Goal: Task Accomplishment & Management: Complete application form

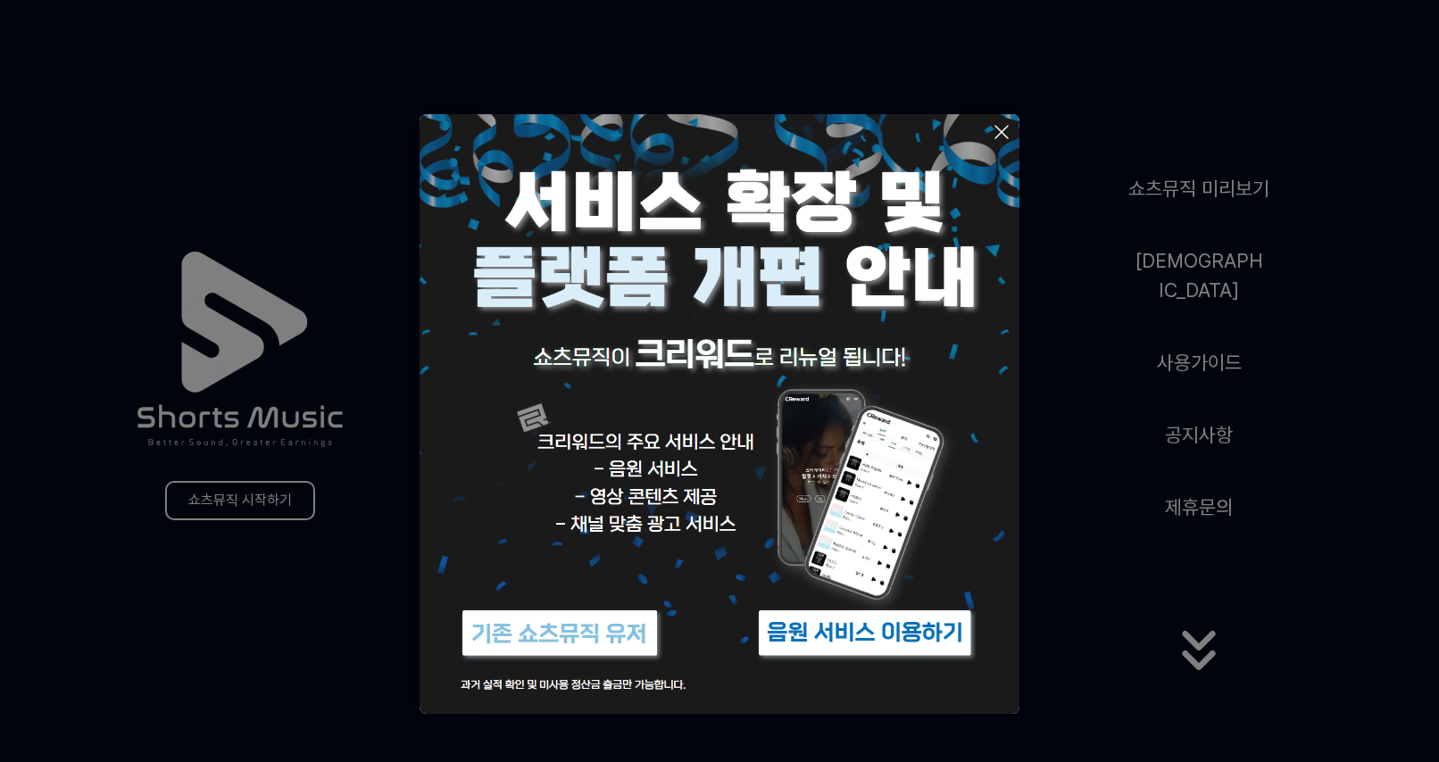
click at [833, 620] on img at bounding box center [865, 633] width 223 height 67
click at [274, 489] on button at bounding box center [719, 381] width 1439 height 762
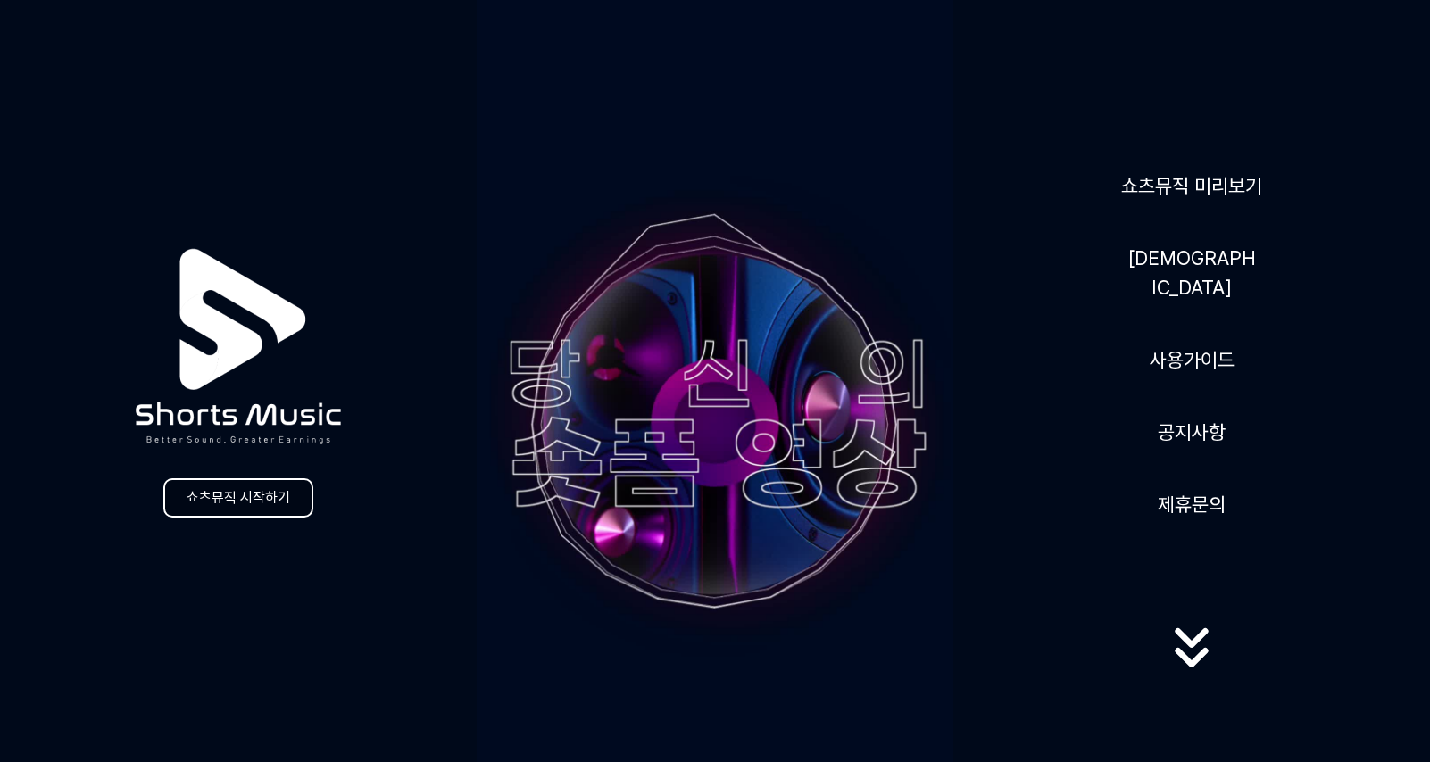
click at [271, 511] on link "쇼츠뮤직 시작하기" at bounding box center [238, 498] width 150 height 39
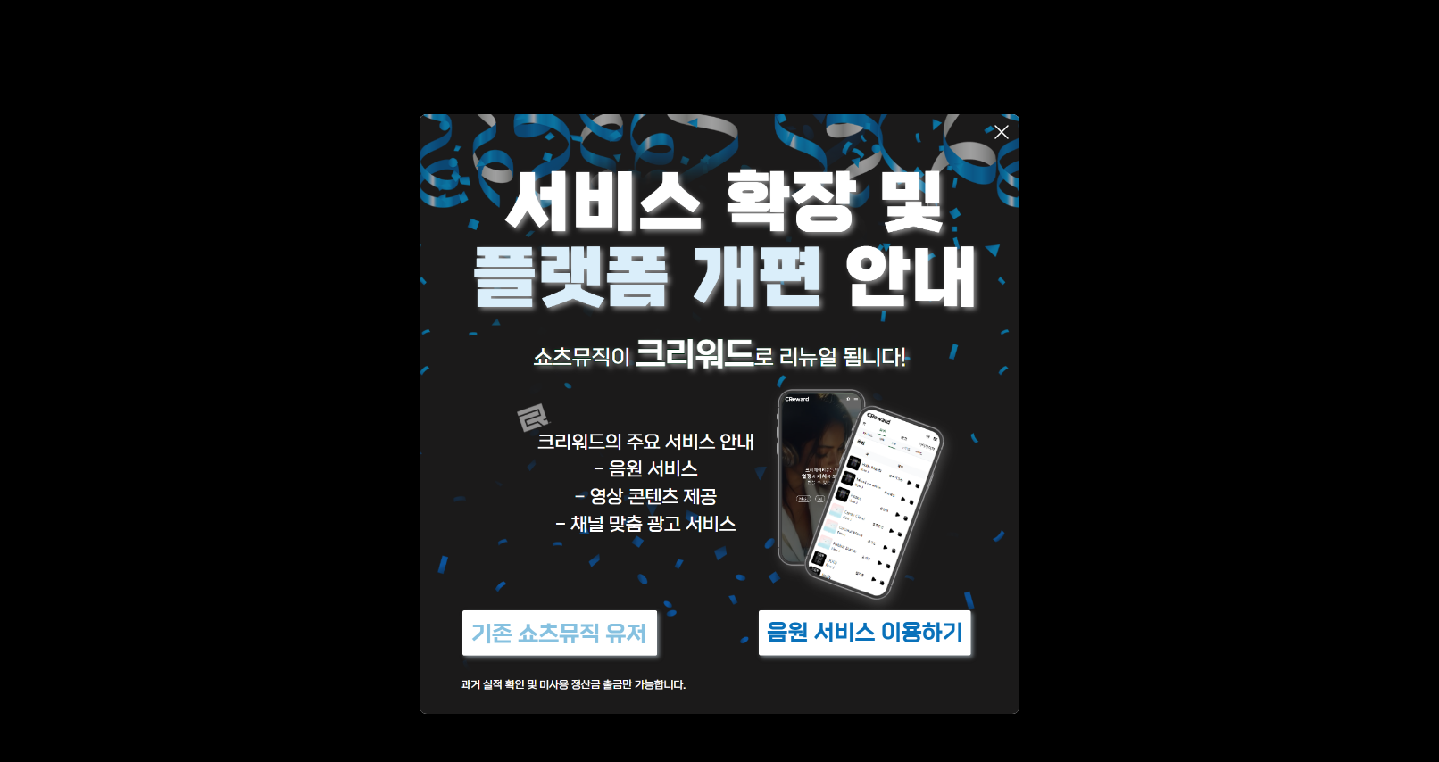
click at [835, 638] on img at bounding box center [865, 633] width 223 height 67
click at [518, 653] on img at bounding box center [559, 633] width 223 height 67
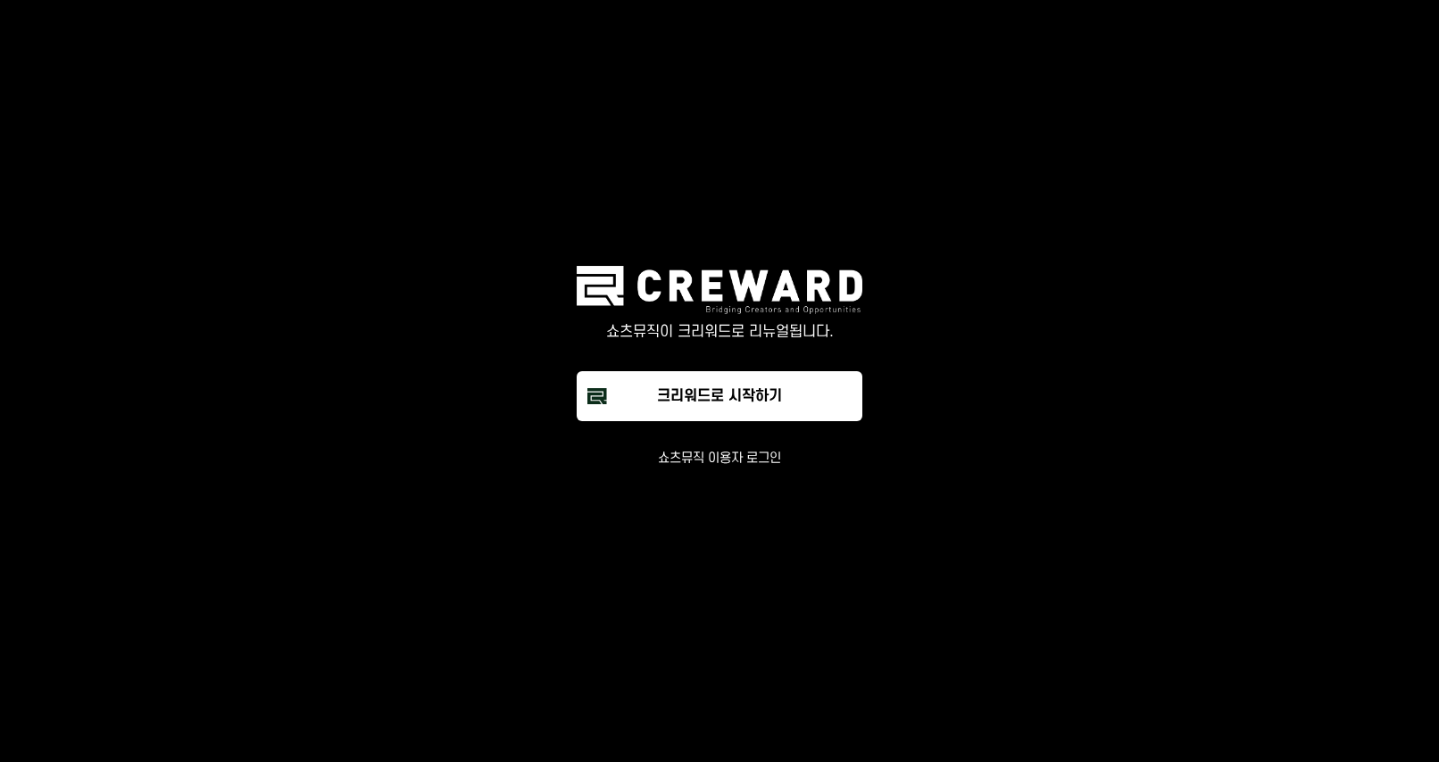
click at [766, 459] on button "쇼츠뮤직 이용자 로그인" at bounding box center [719, 459] width 123 height 18
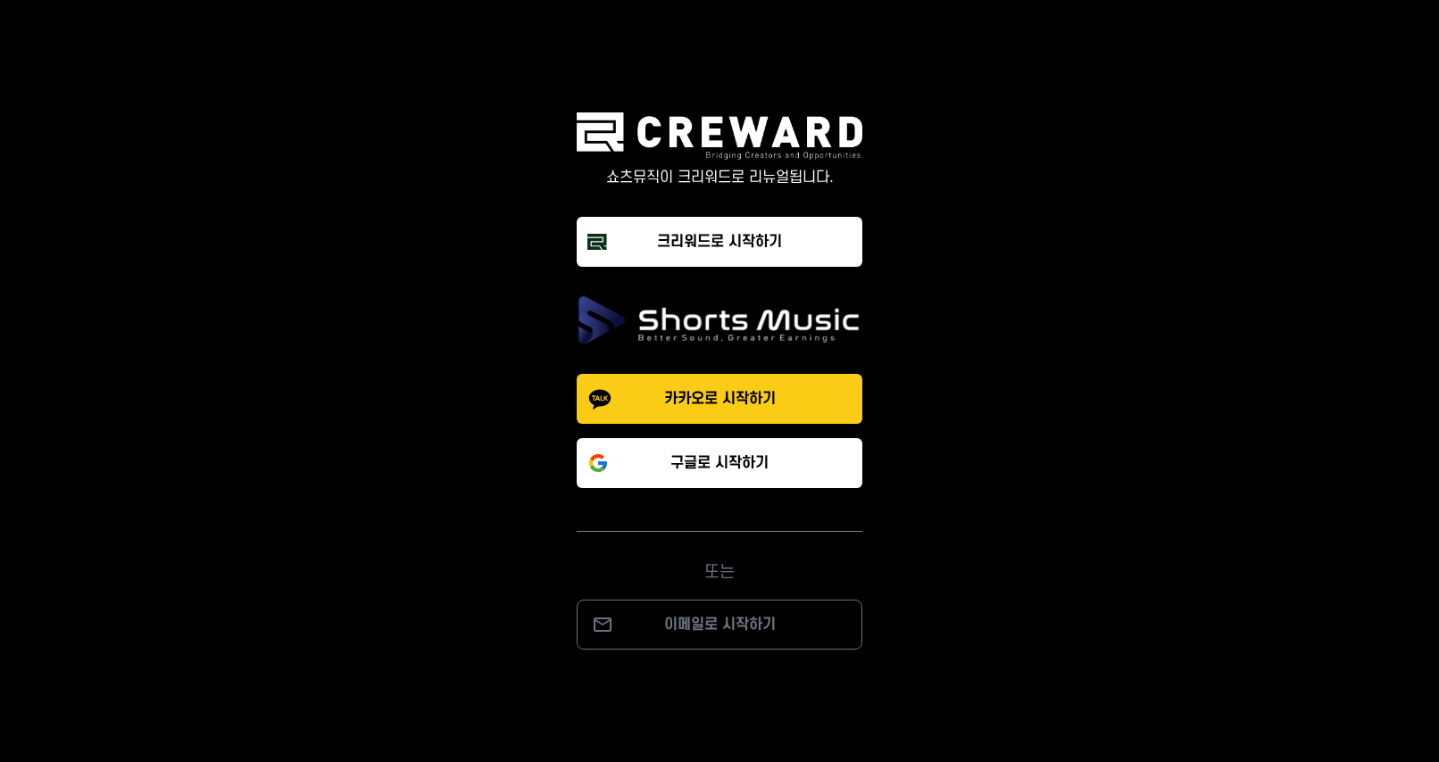
click at [707, 411] on button "카카오로 시작하기" at bounding box center [720, 399] width 286 height 50
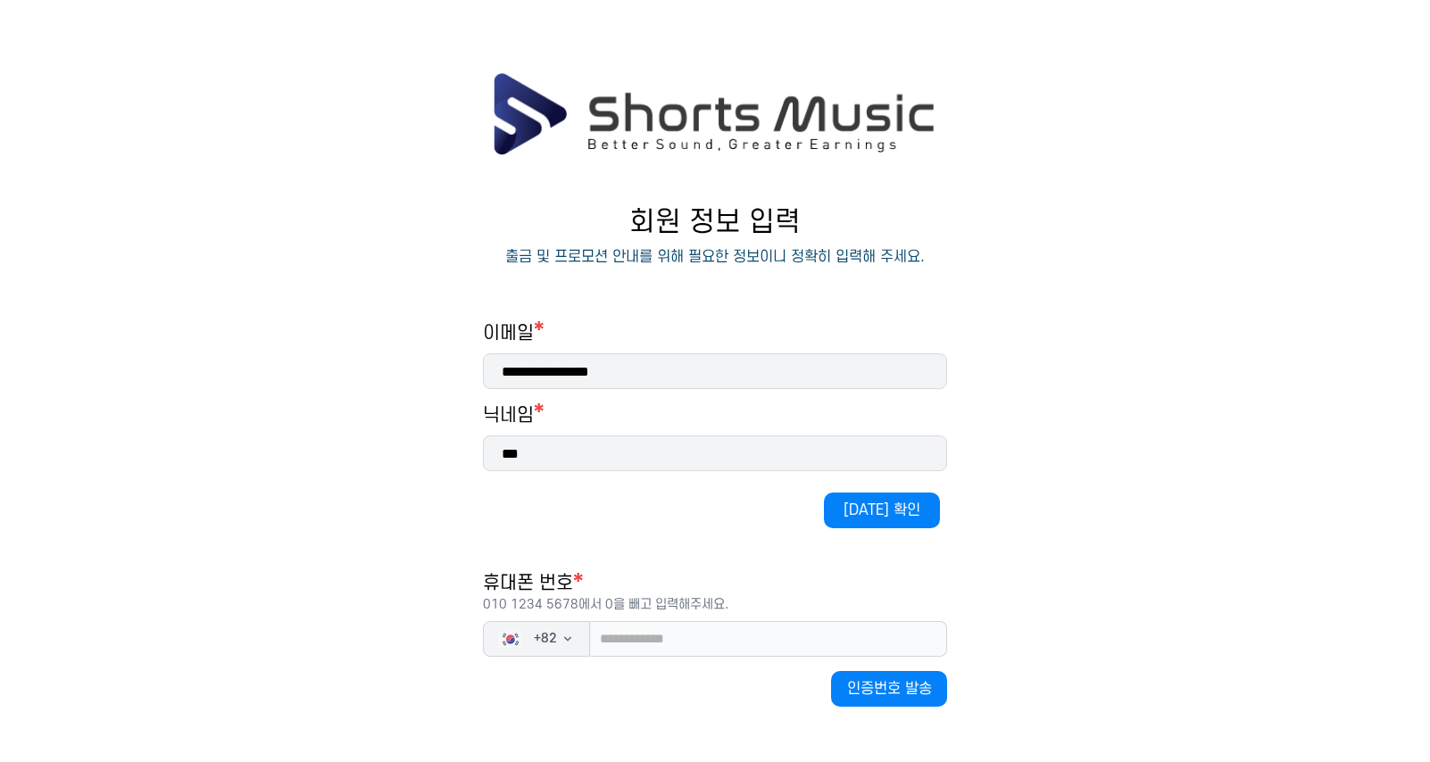
scroll to position [89, 0]
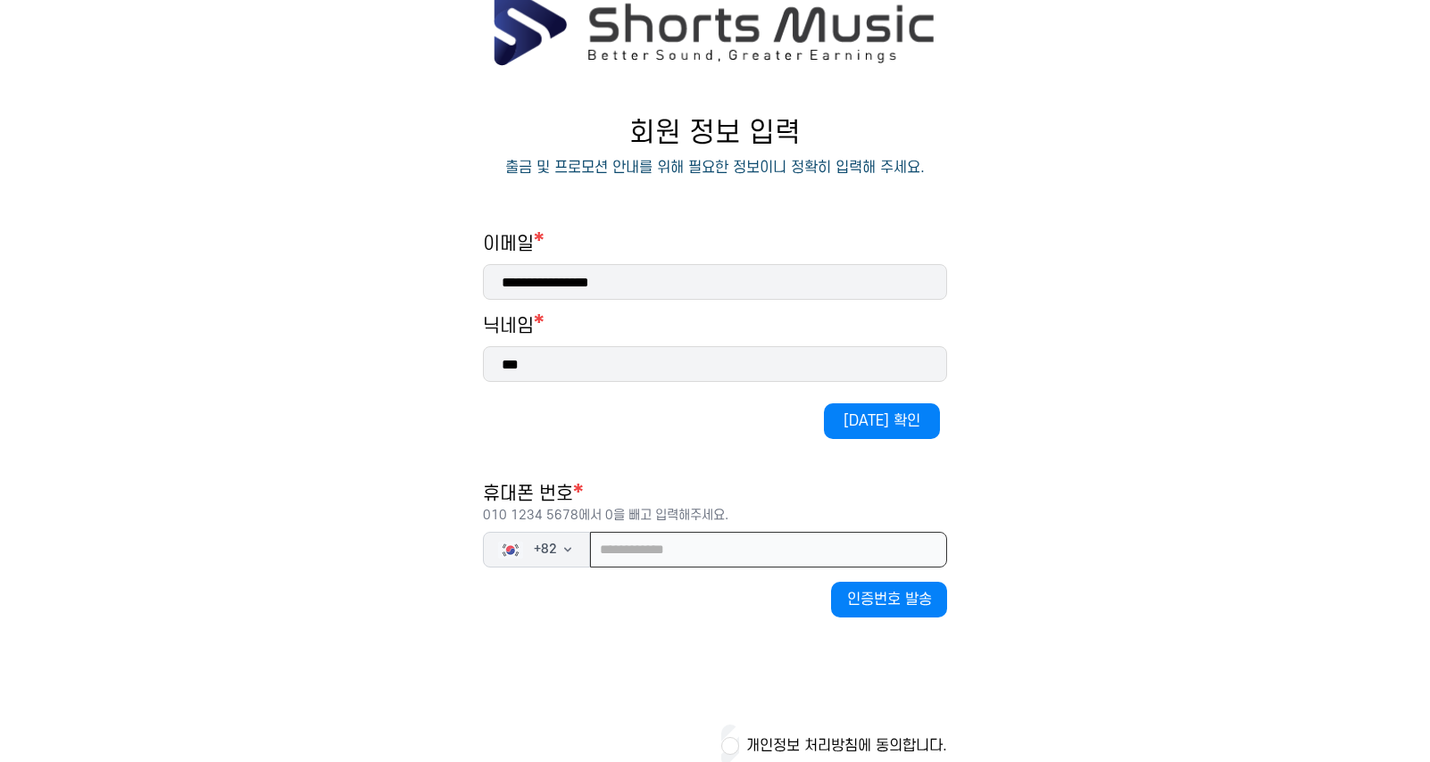
click at [662, 546] on input "tel" at bounding box center [768, 550] width 357 height 36
type input "**********"
click at [879, 396] on div "[DATE] 확인" at bounding box center [715, 389] width 464 height 14
click at [877, 412] on button "[DATE] 확인" at bounding box center [882, 422] width 116 height 36
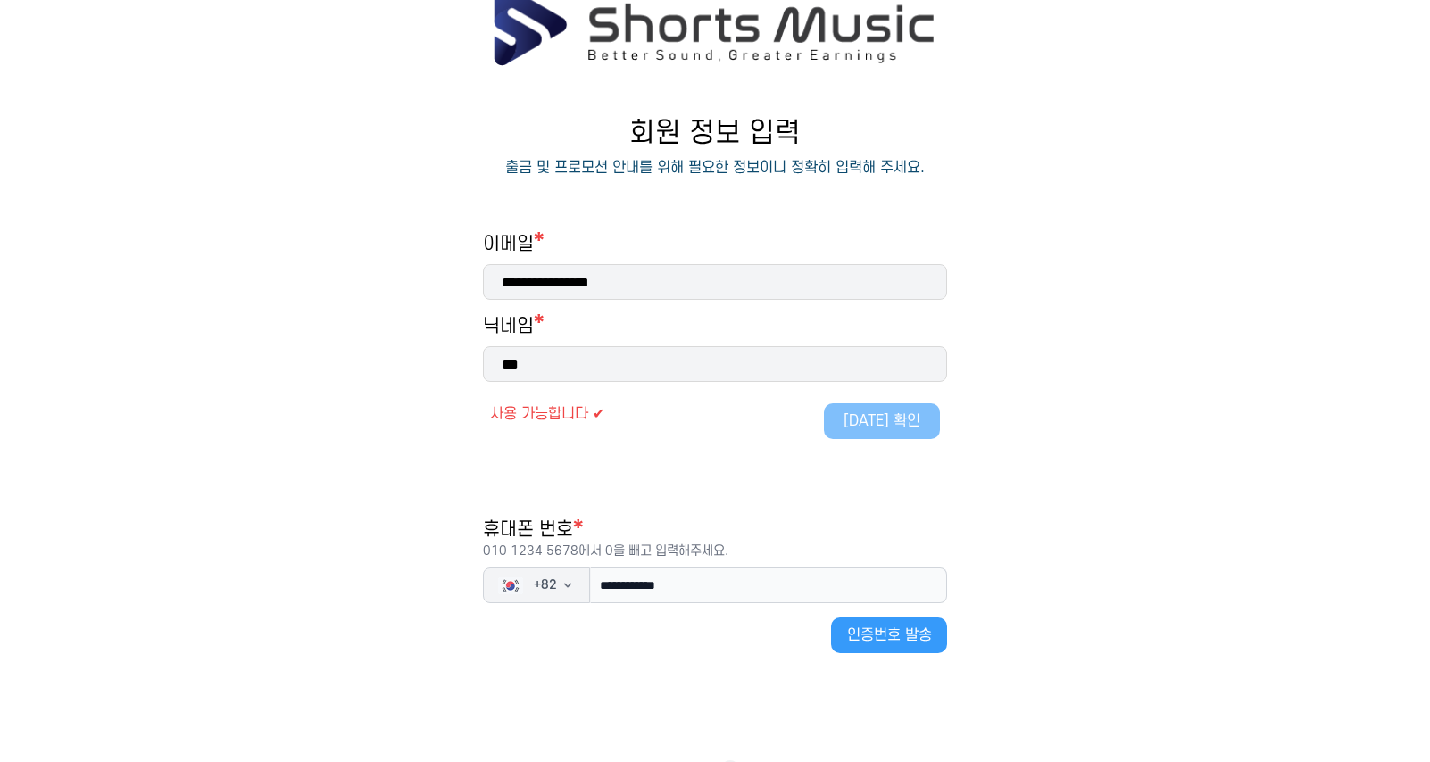
click at [893, 635] on button "인증번호 발송" at bounding box center [889, 636] width 116 height 36
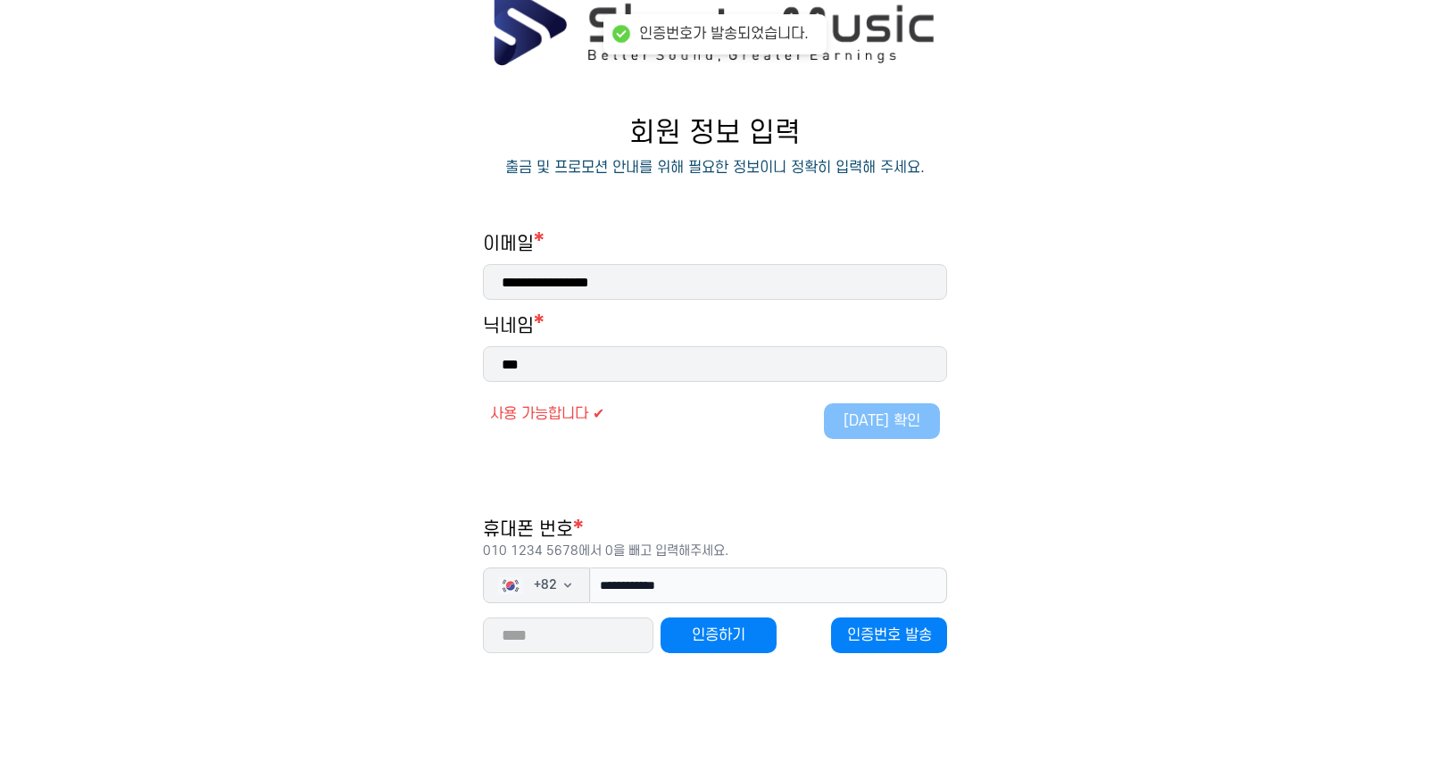
click at [597, 620] on input "number" at bounding box center [568, 636] width 171 height 36
type input "*****"
click at [782, 635] on div "***** 인증하기" at bounding box center [653, 636] width 341 height 36
click at [726, 628] on button "인증하기" at bounding box center [719, 636] width 116 height 36
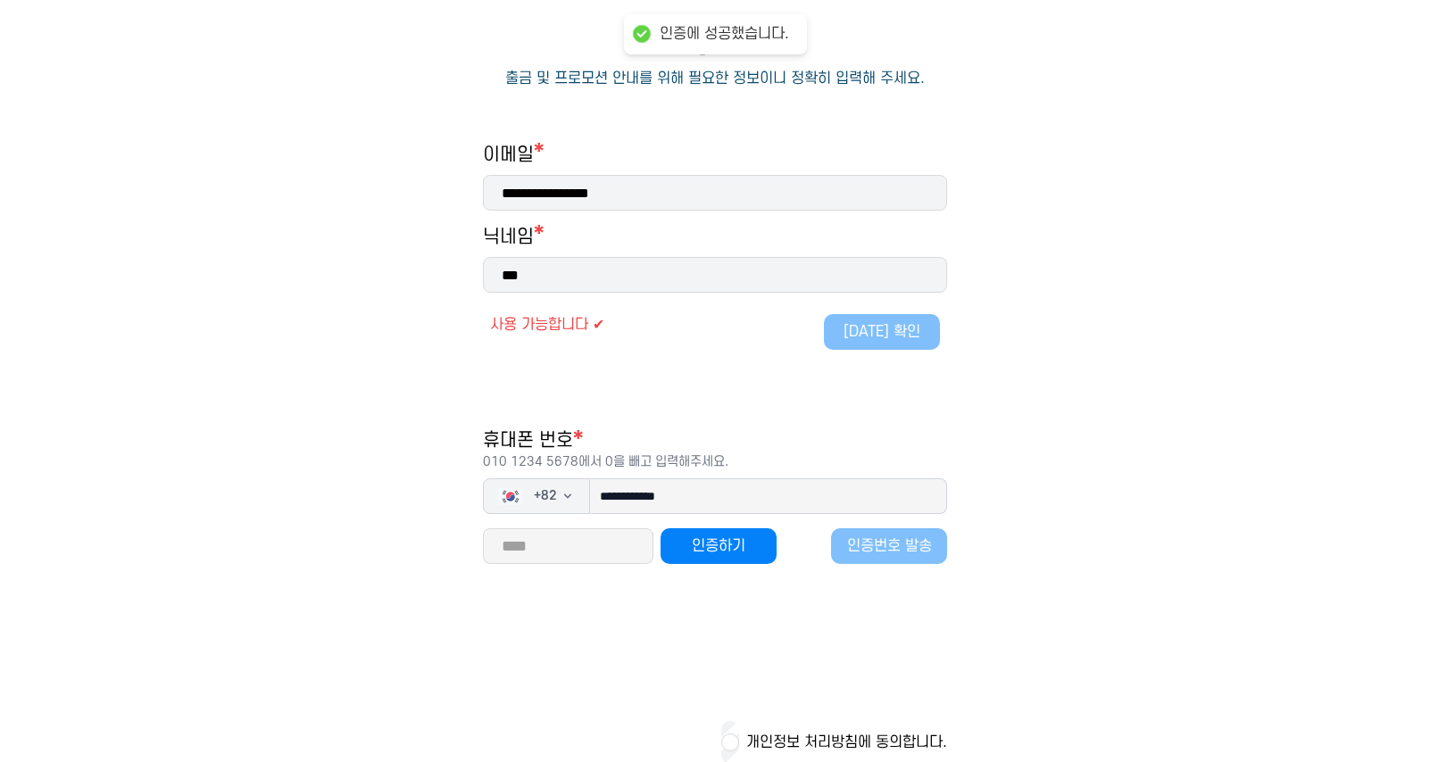
scroll to position [252, 0]
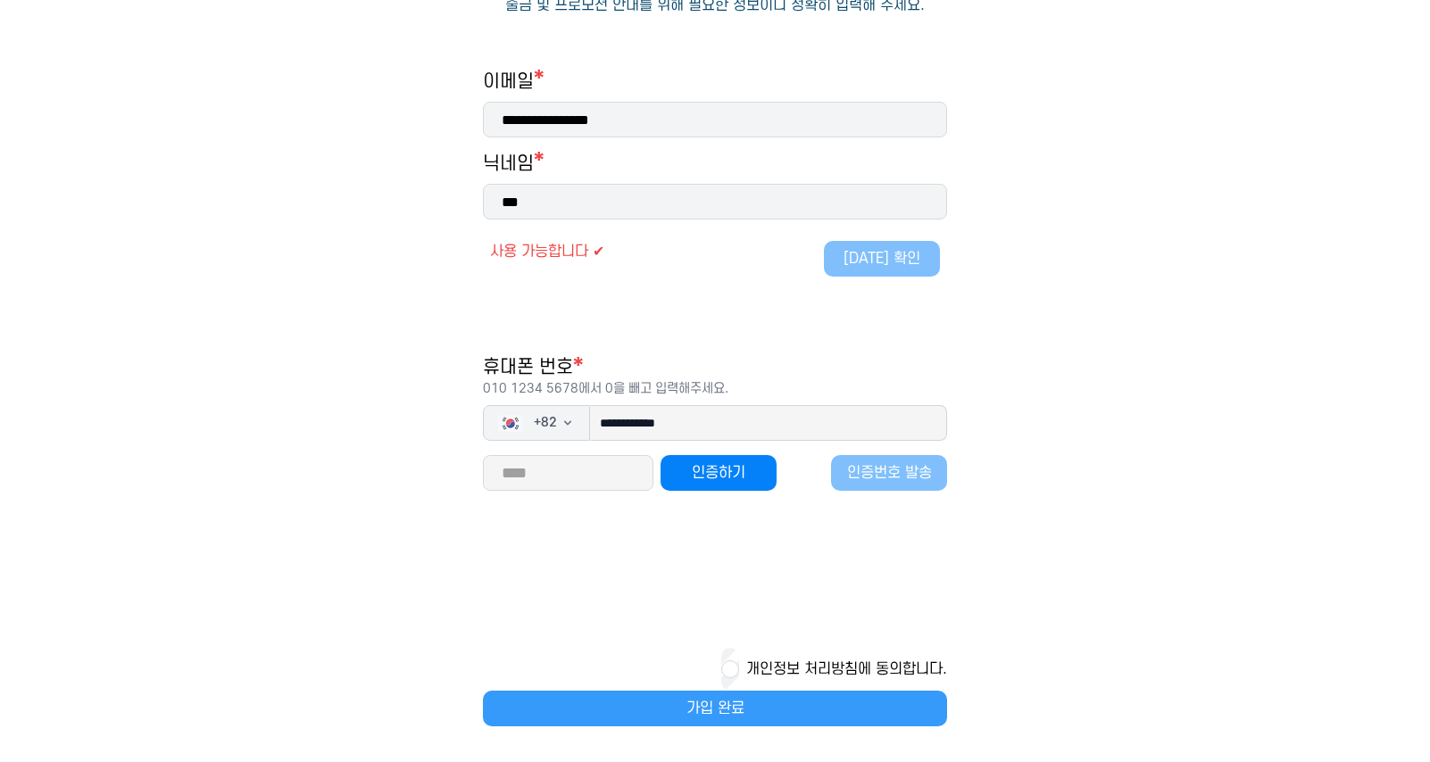
click at [718, 720] on button "가입 완료" at bounding box center [715, 709] width 464 height 36
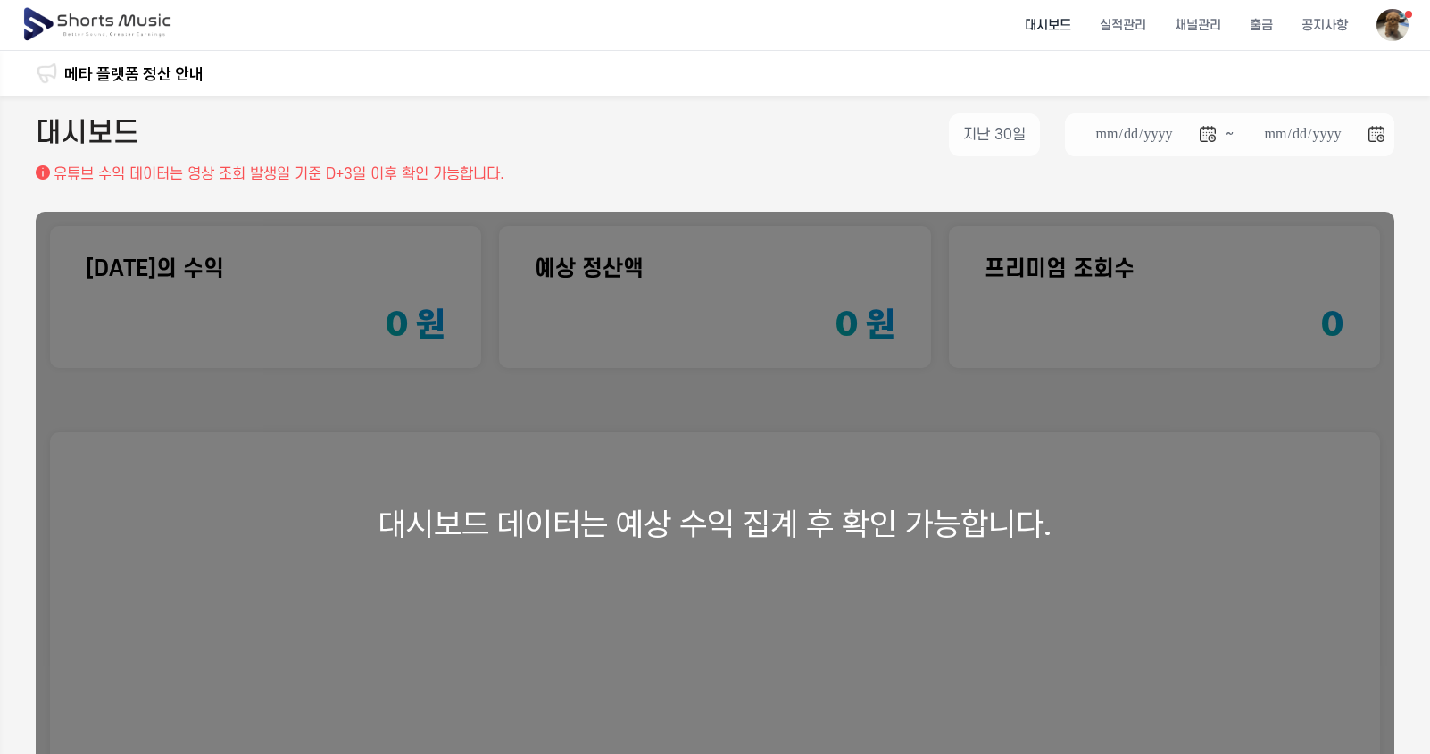
click at [741, 379] on div "대시보드 데이터는 예상 수익 집계 후 확인 가능합니다." at bounding box center [715, 523] width 1359 height 623
click at [1215, 24] on li "채널관리" at bounding box center [1198, 25] width 75 height 47
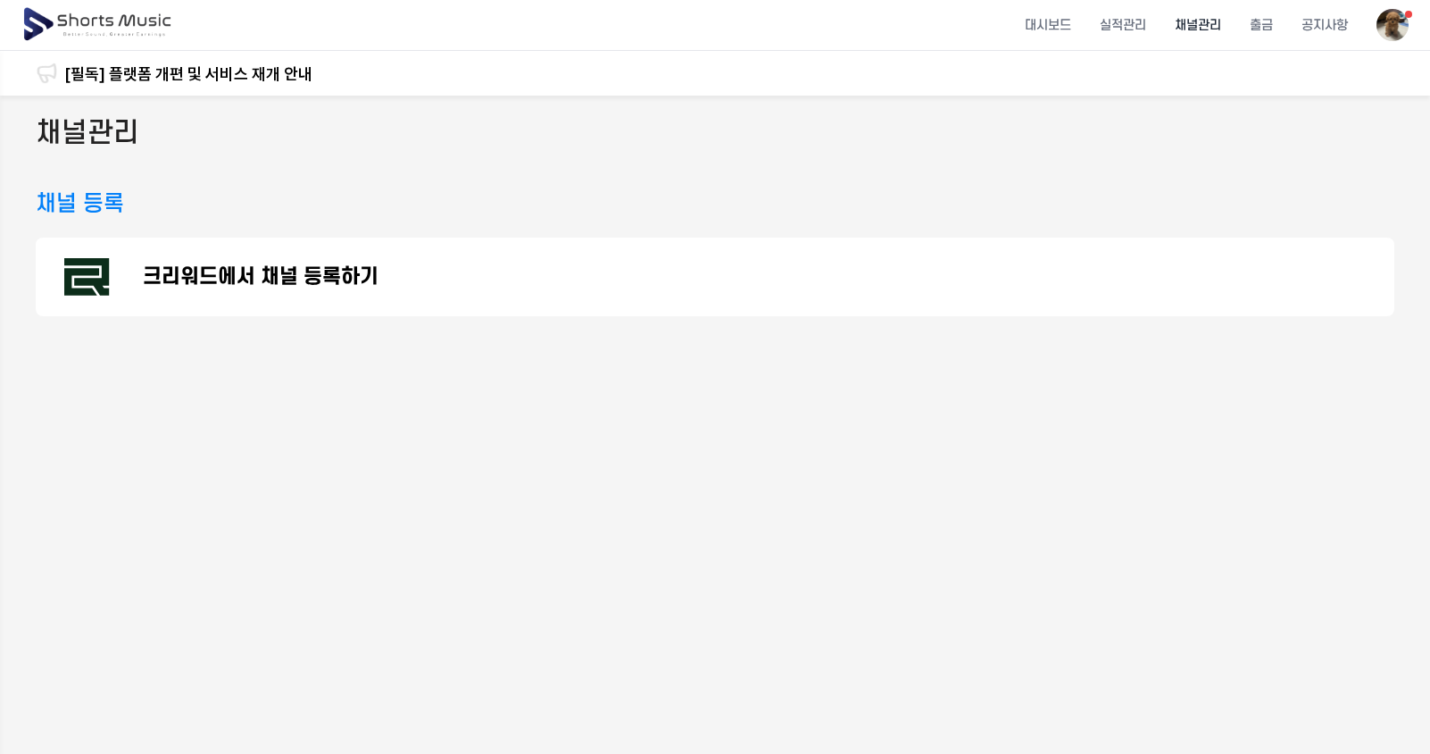
click at [218, 272] on p "크리워드에서 채널 등록하기" at bounding box center [261, 276] width 236 height 21
